Goal: Information Seeking & Learning: Learn about a topic

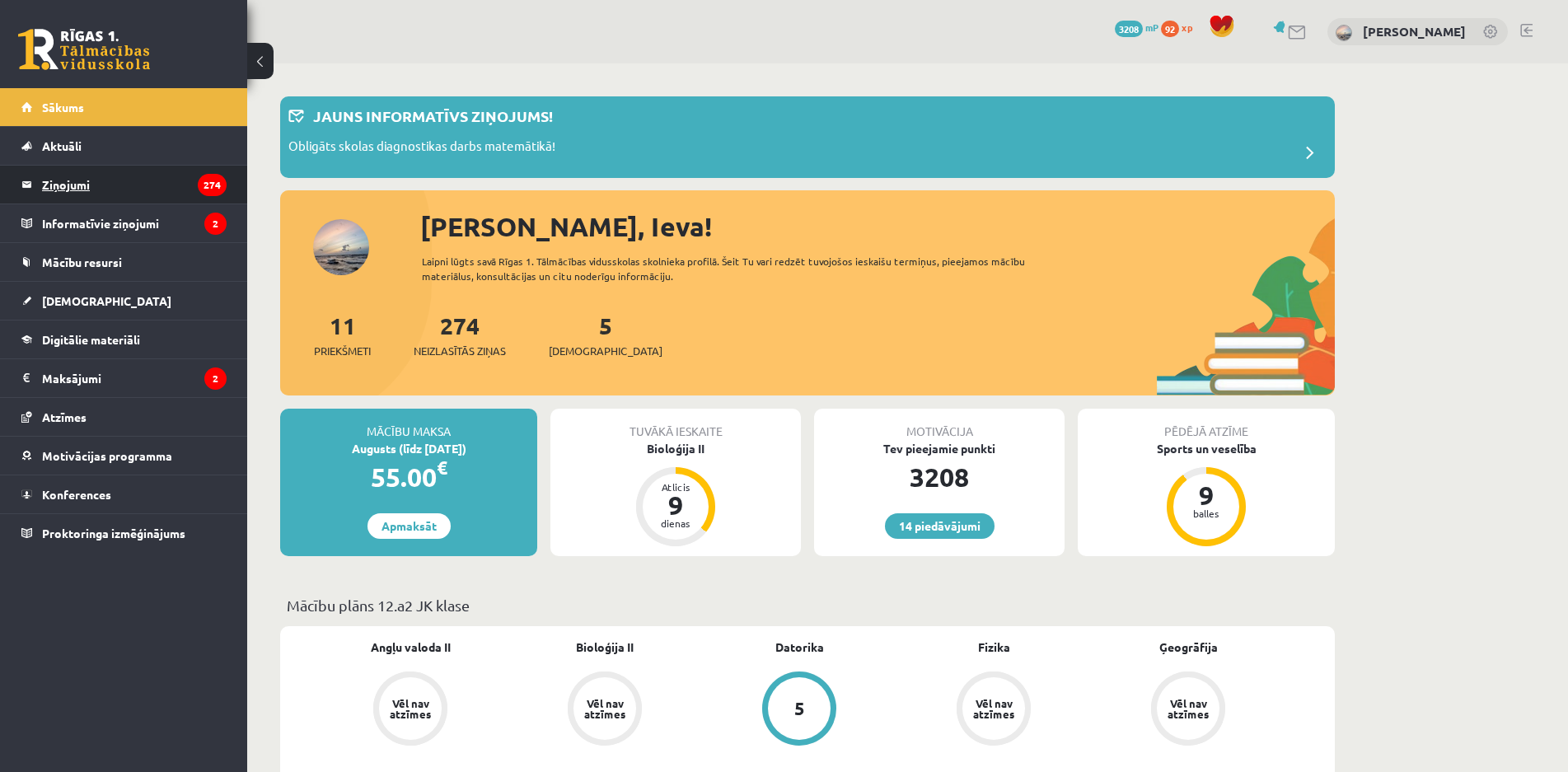
click at [127, 178] on legend "Ziņojumi 274" at bounding box center [134, 185] width 185 height 38
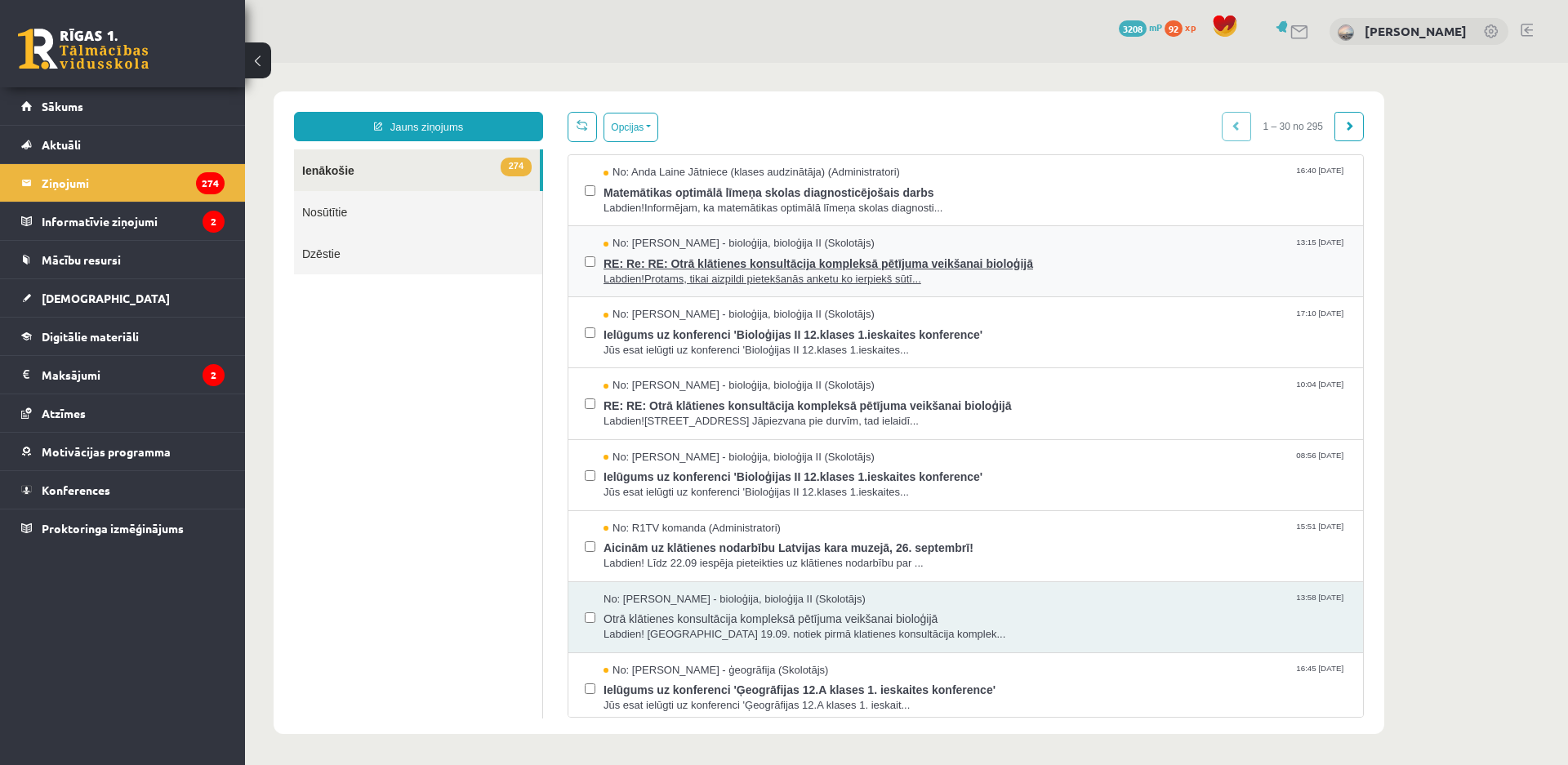
click at [767, 272] on span "Labdien!Protams, tikai aizpildi pietekšanās anketu ko ierpiekš sūtī..." at bounding box center [974, 280] width 743 height 16
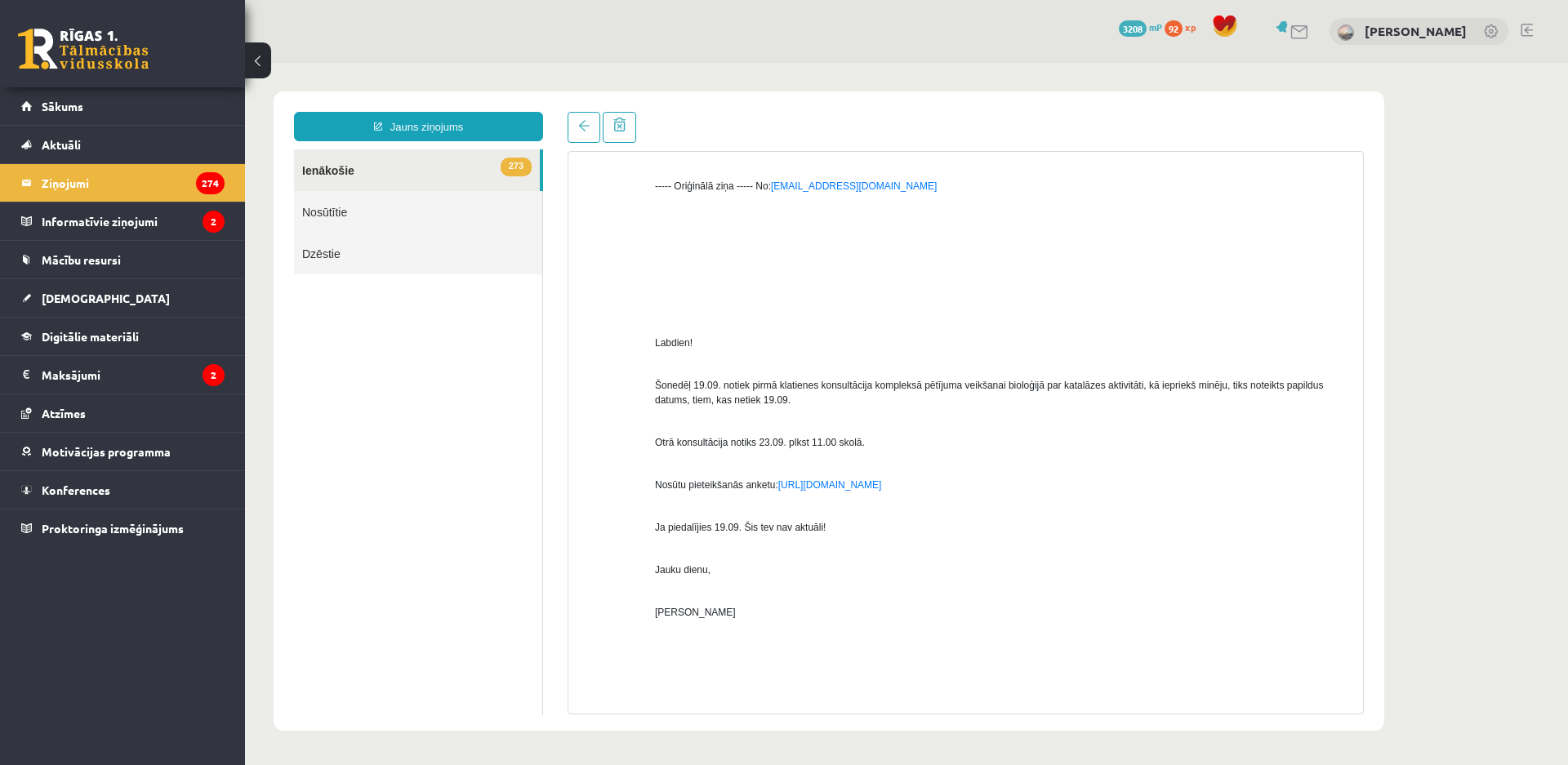
scroll to position [1061, 0]
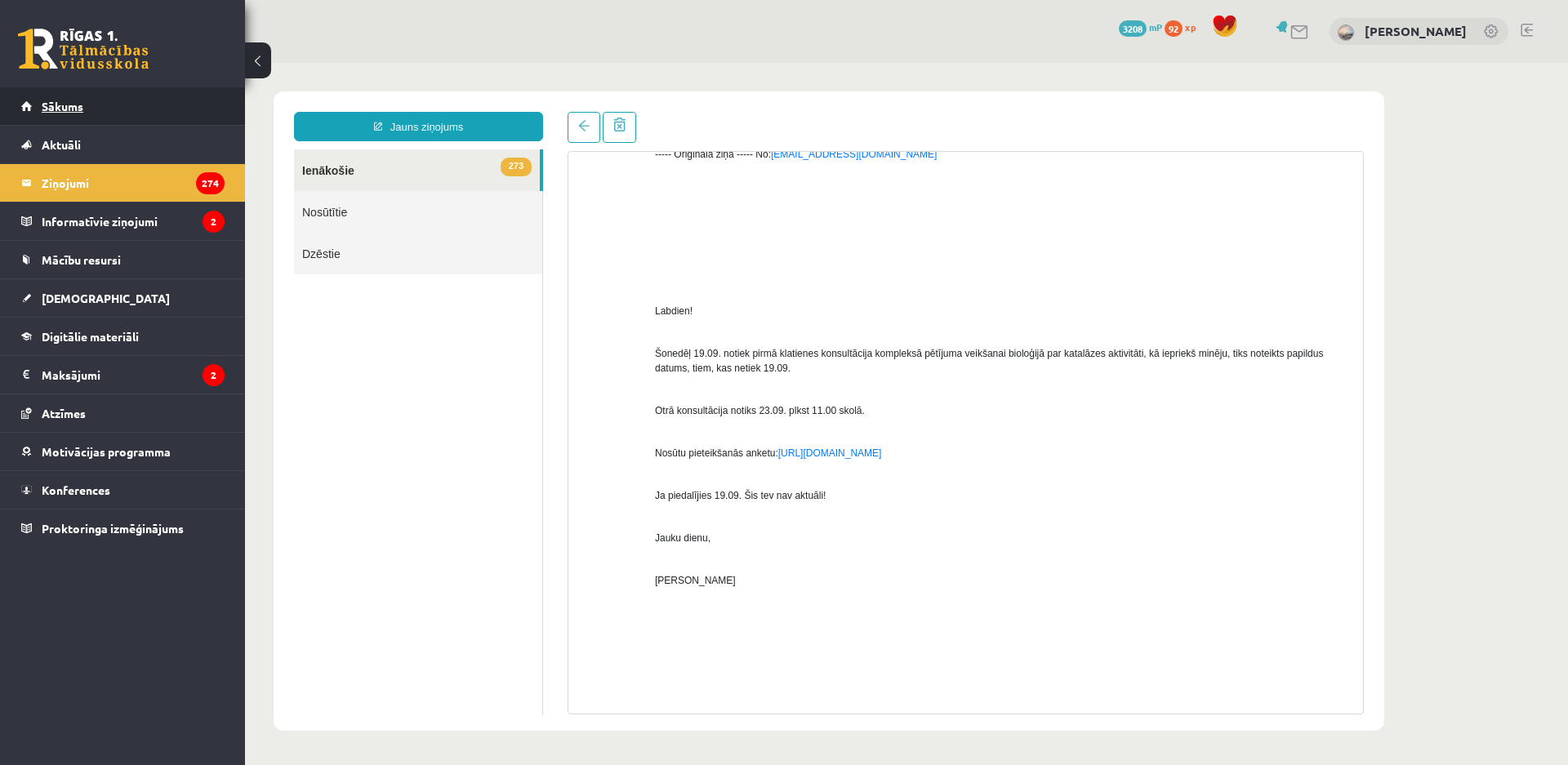
click at [163, 120] on link "Sākums" at bounding box center [123, 106] width 204 height 38
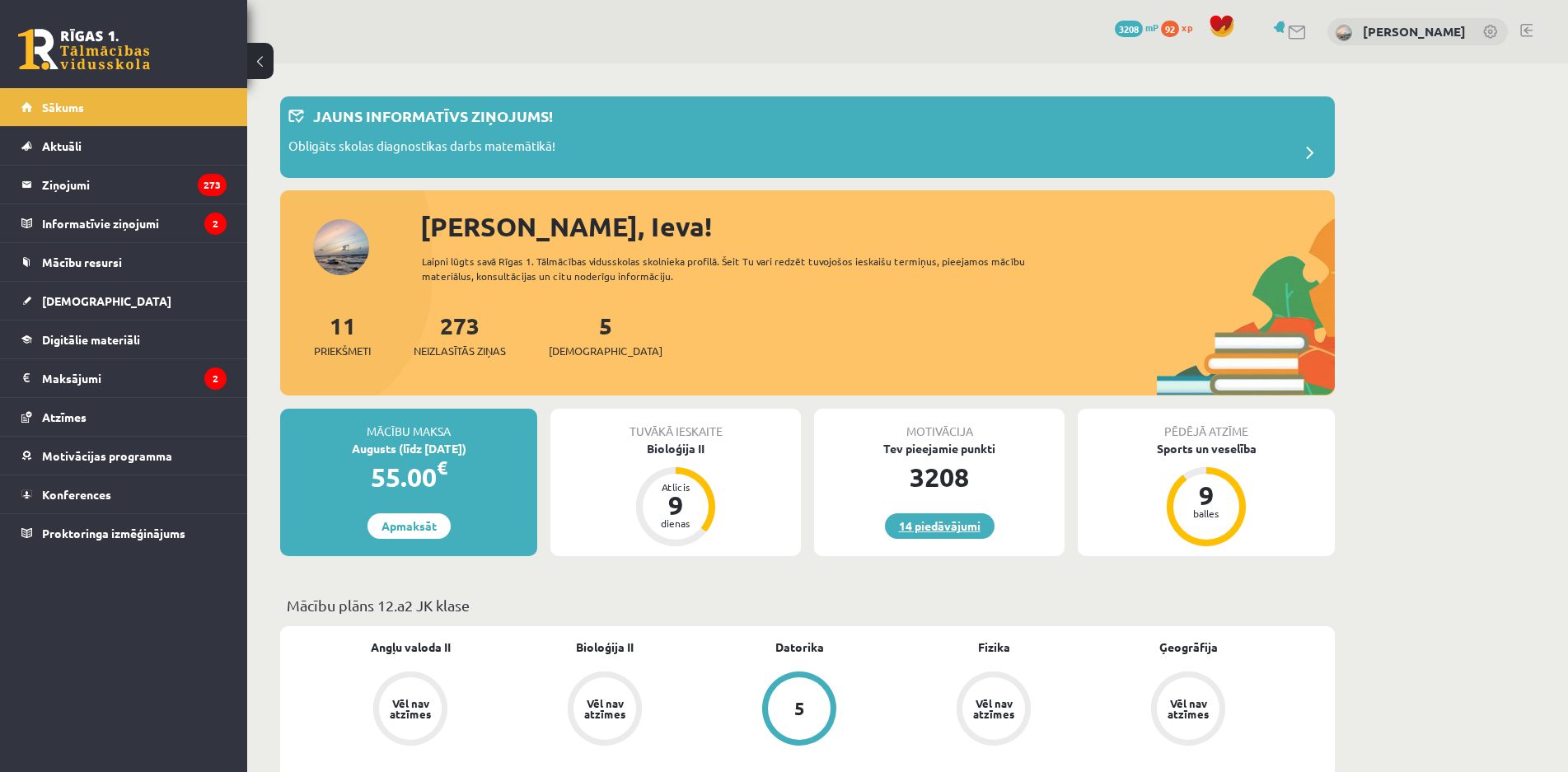
click at [935, 520] on link "14 piedāvājumi" at bounding box center [939, 525] width 110 height 26
